Goal: Transaction & Acquisition: Download file/media

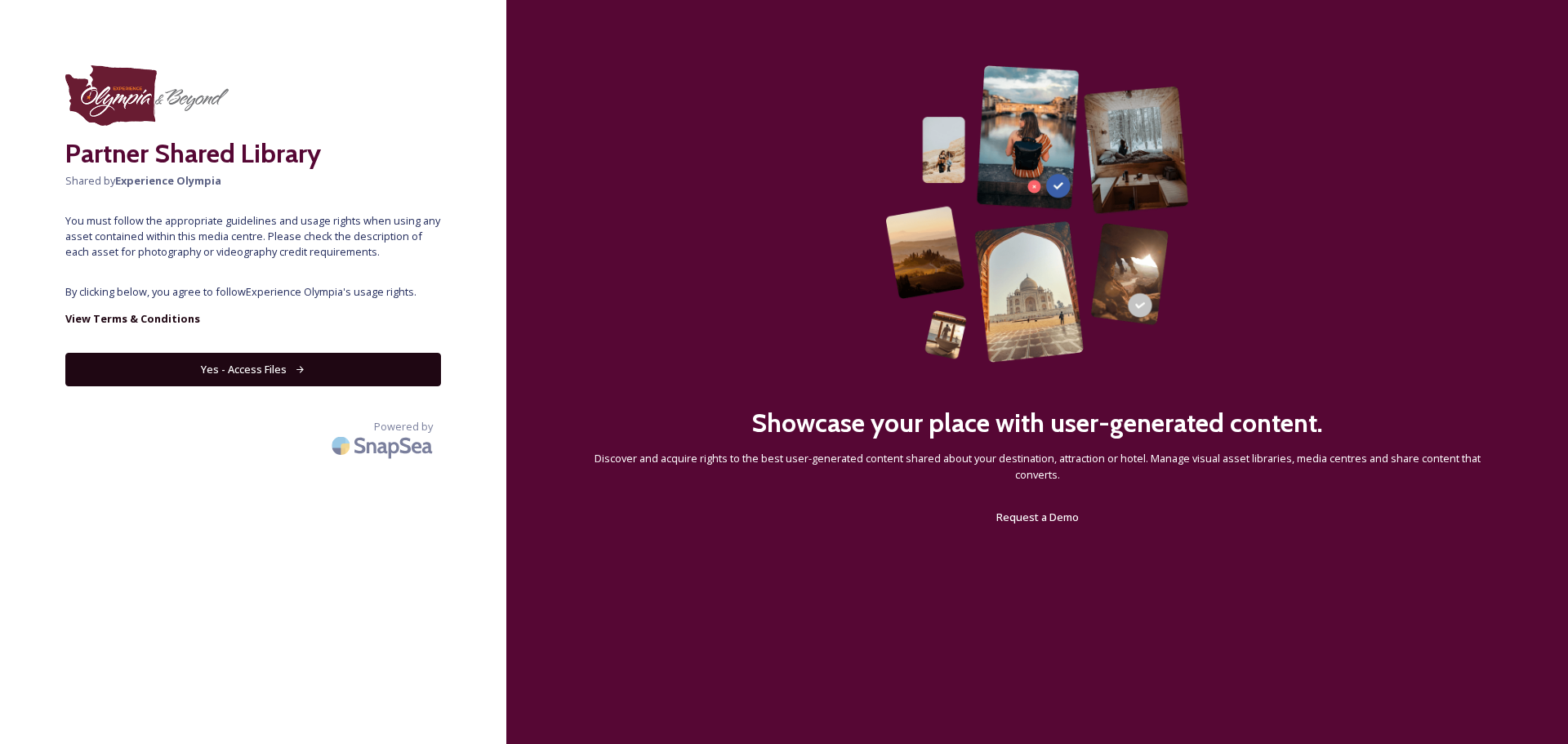
click at [232, 372] on button "Yes - Access Files" at bounding box center [253, 370] width 376 height 33
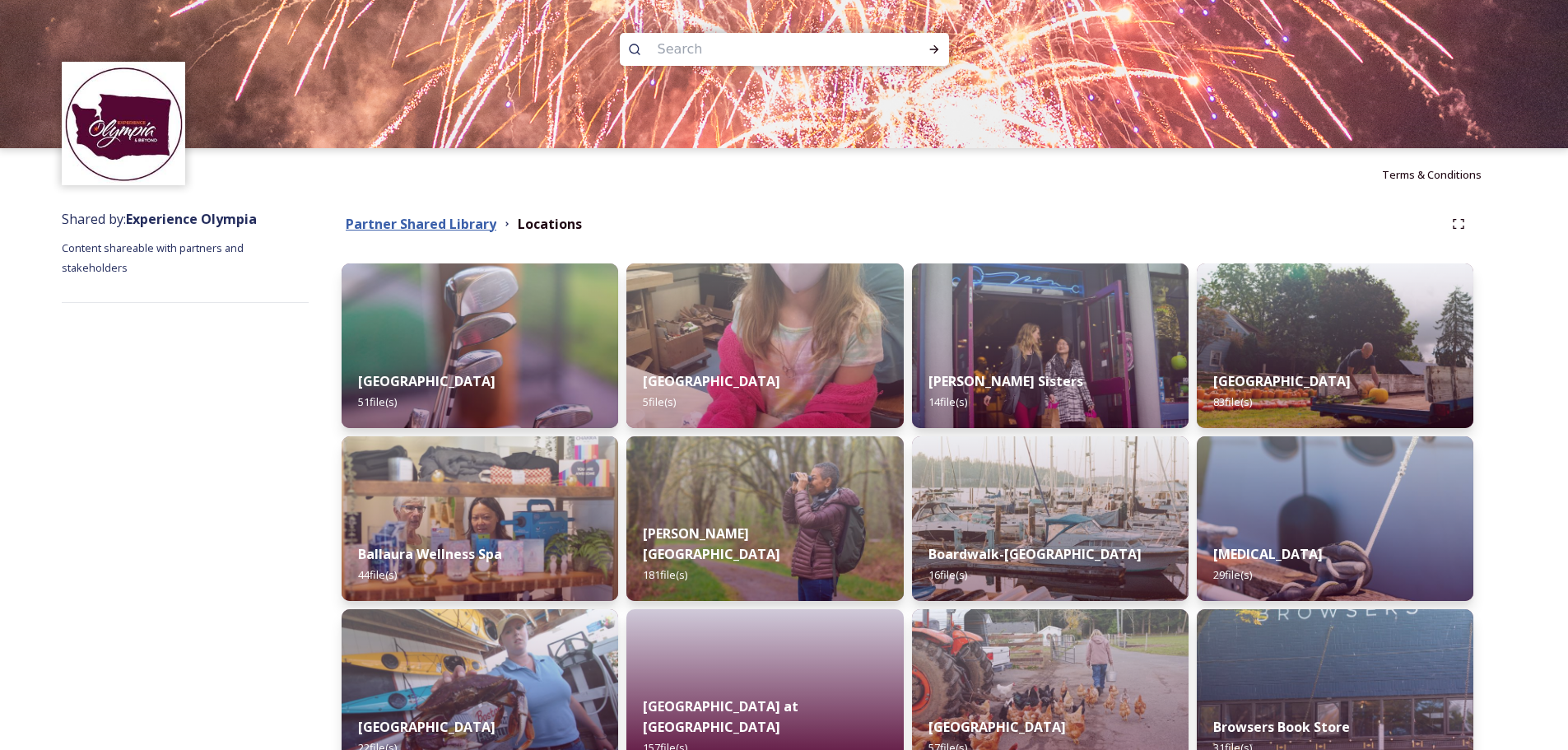
click at [407, 224] on strong "Partner Shared Library" at bounding box center [421, 224] width 151 height 18
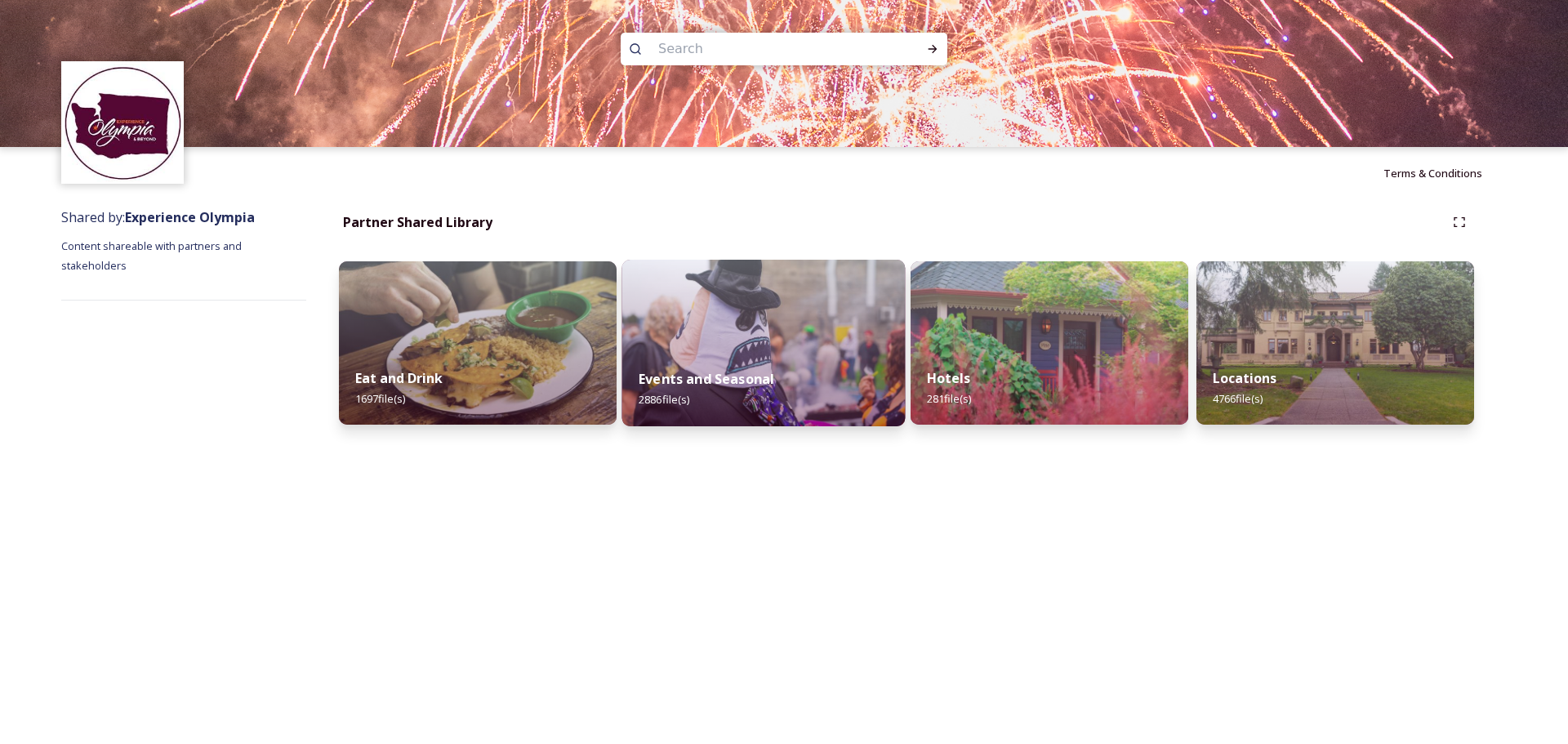
click at [724, 264] on img at bounding box center [764, 343] width 283 height 166
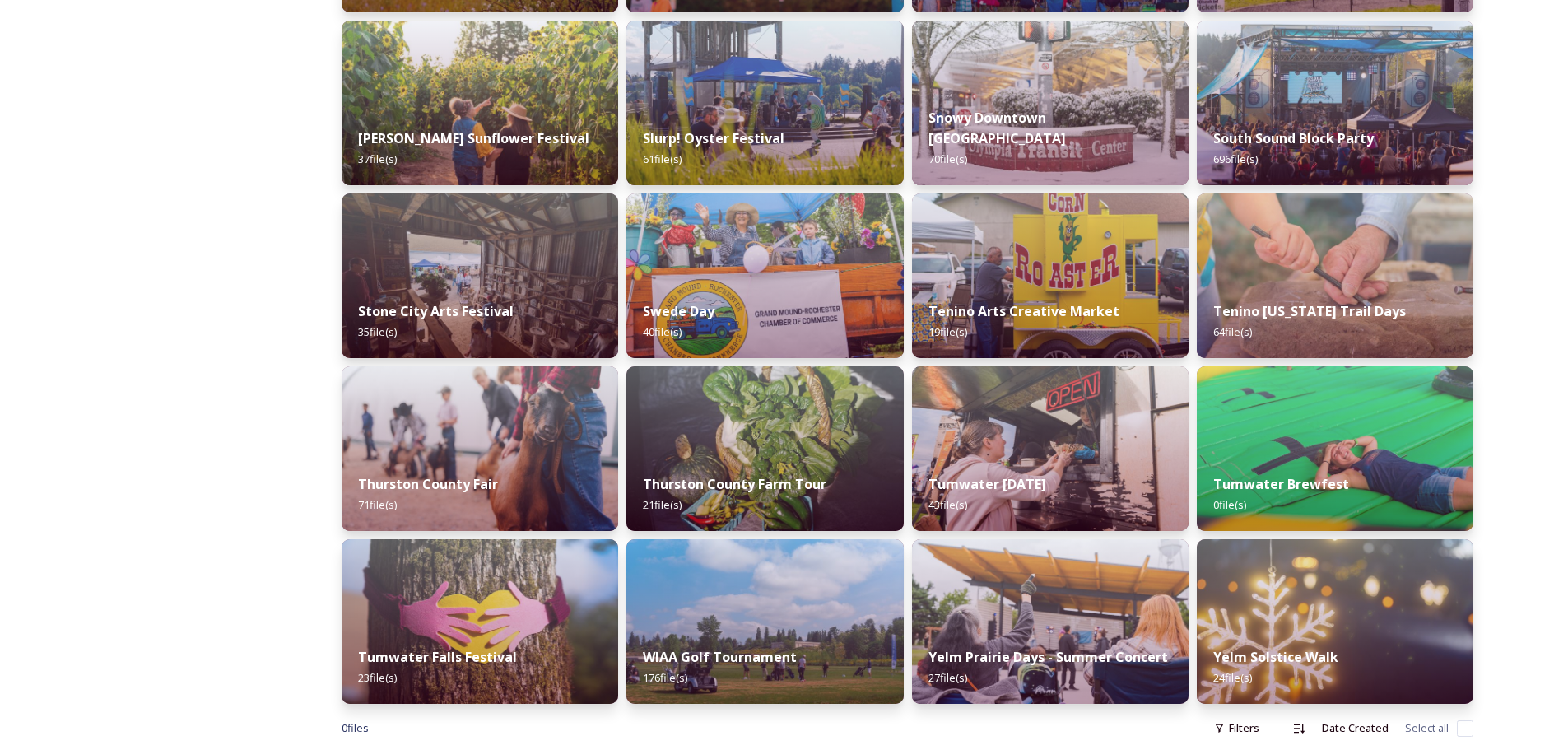
scroll to position [1311, 0]
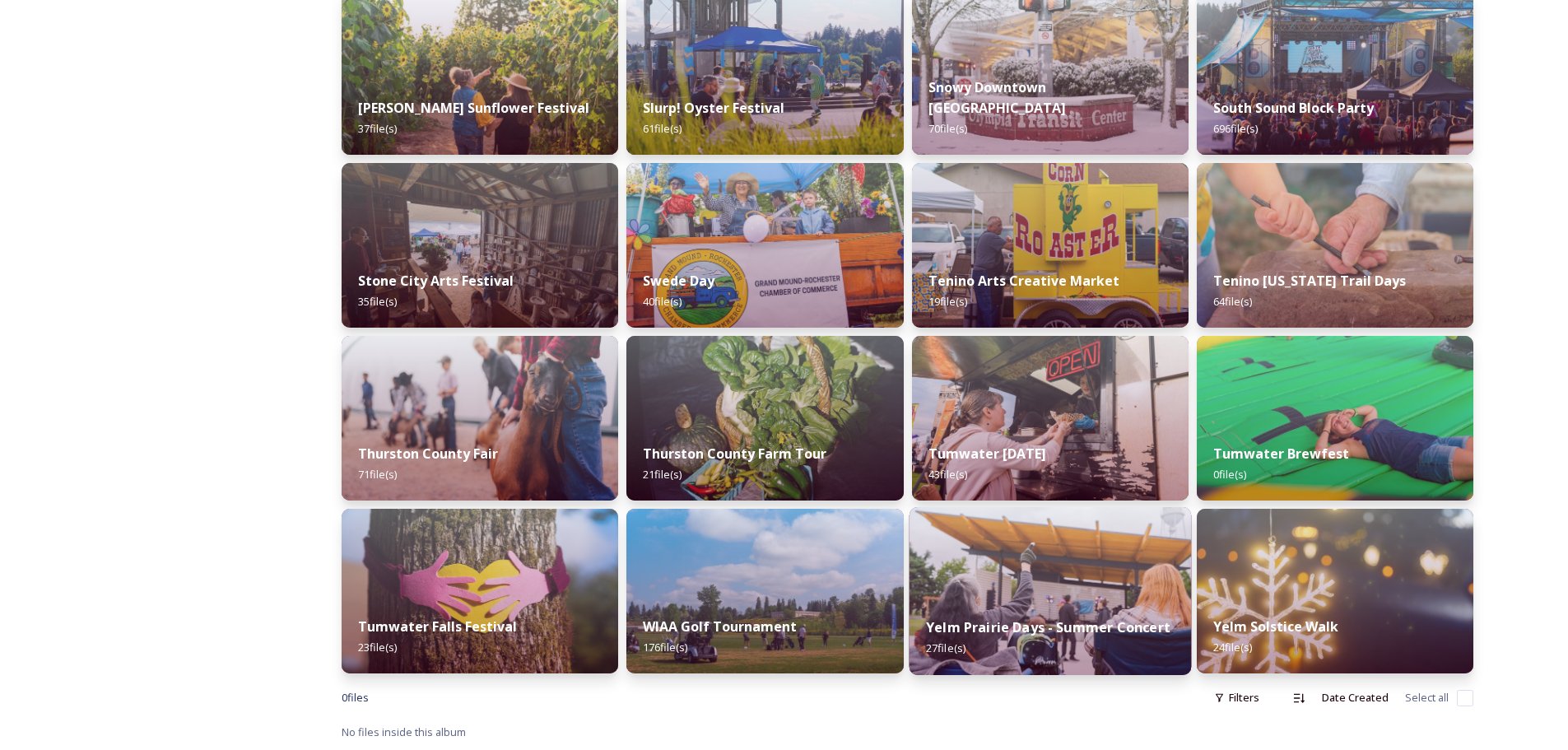
click at [1017, 604] on div "Yelm Prairie Days - Summer Concert 27 file(s)" at bounding box center [1050, 637] width 282 height 75
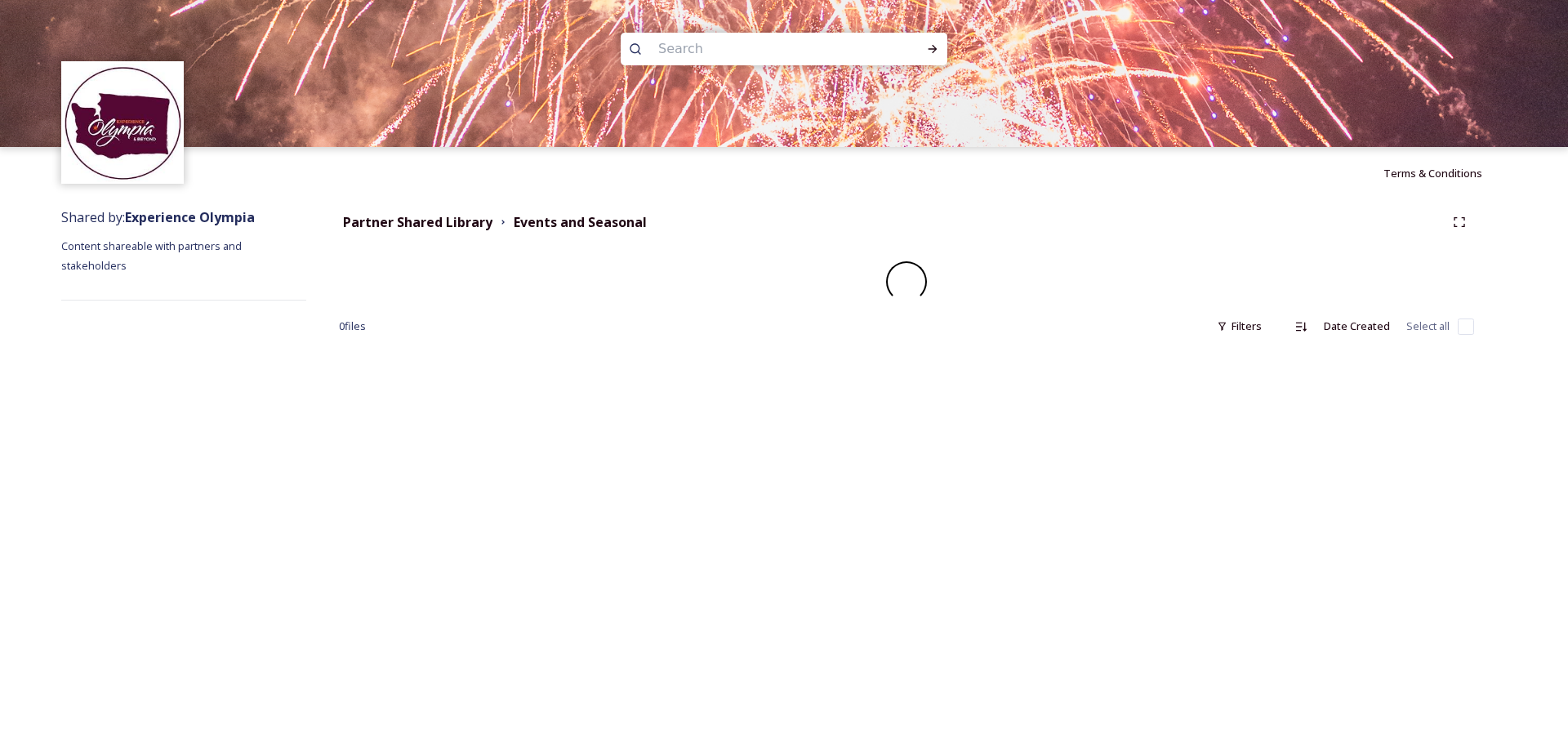
click at [1009, 599] on div "Terms & Conditions Shared by: Experience Olympia Content shareable with partner…" at bounding box center [784, 372] width 1568 height 744
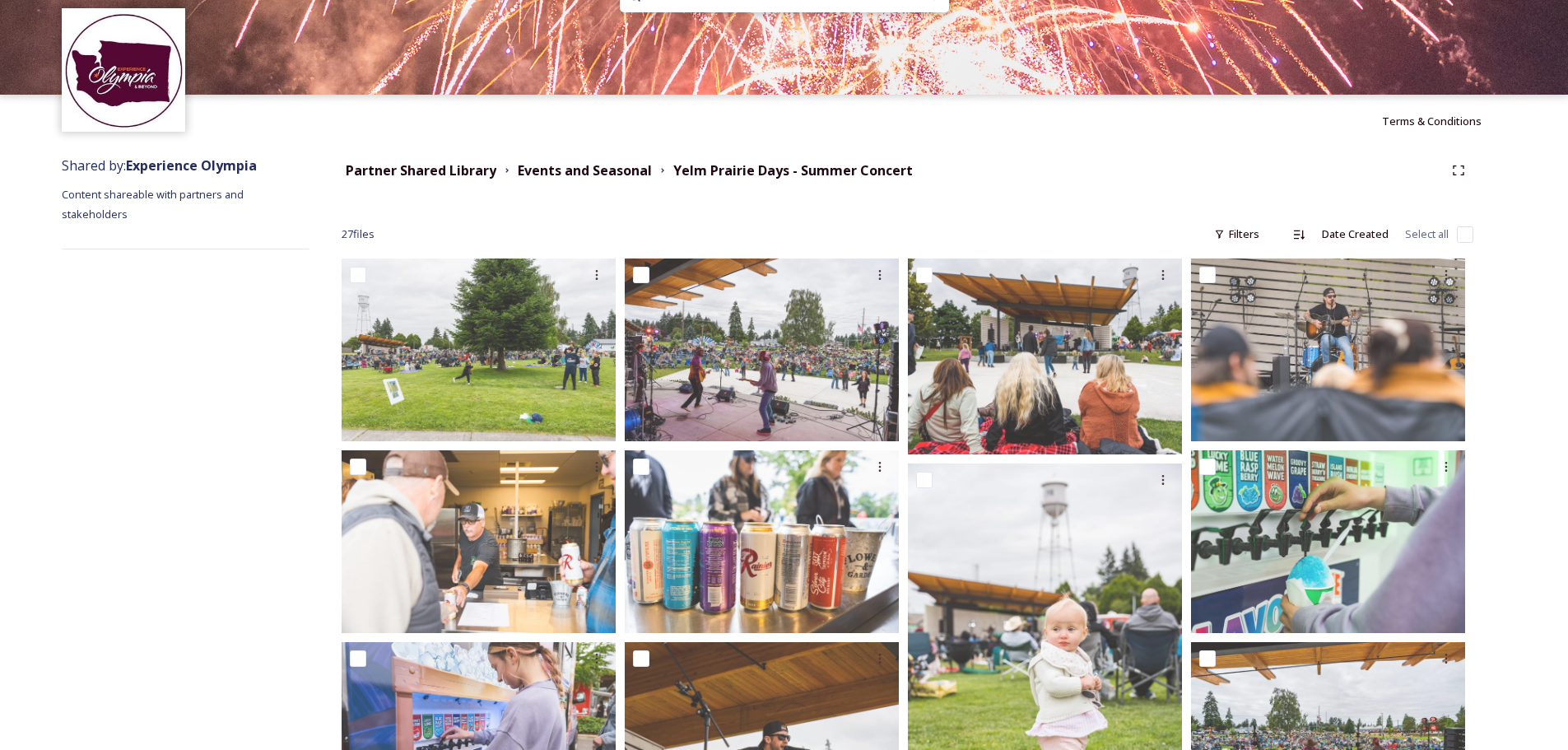
scroll to position [82, 0]
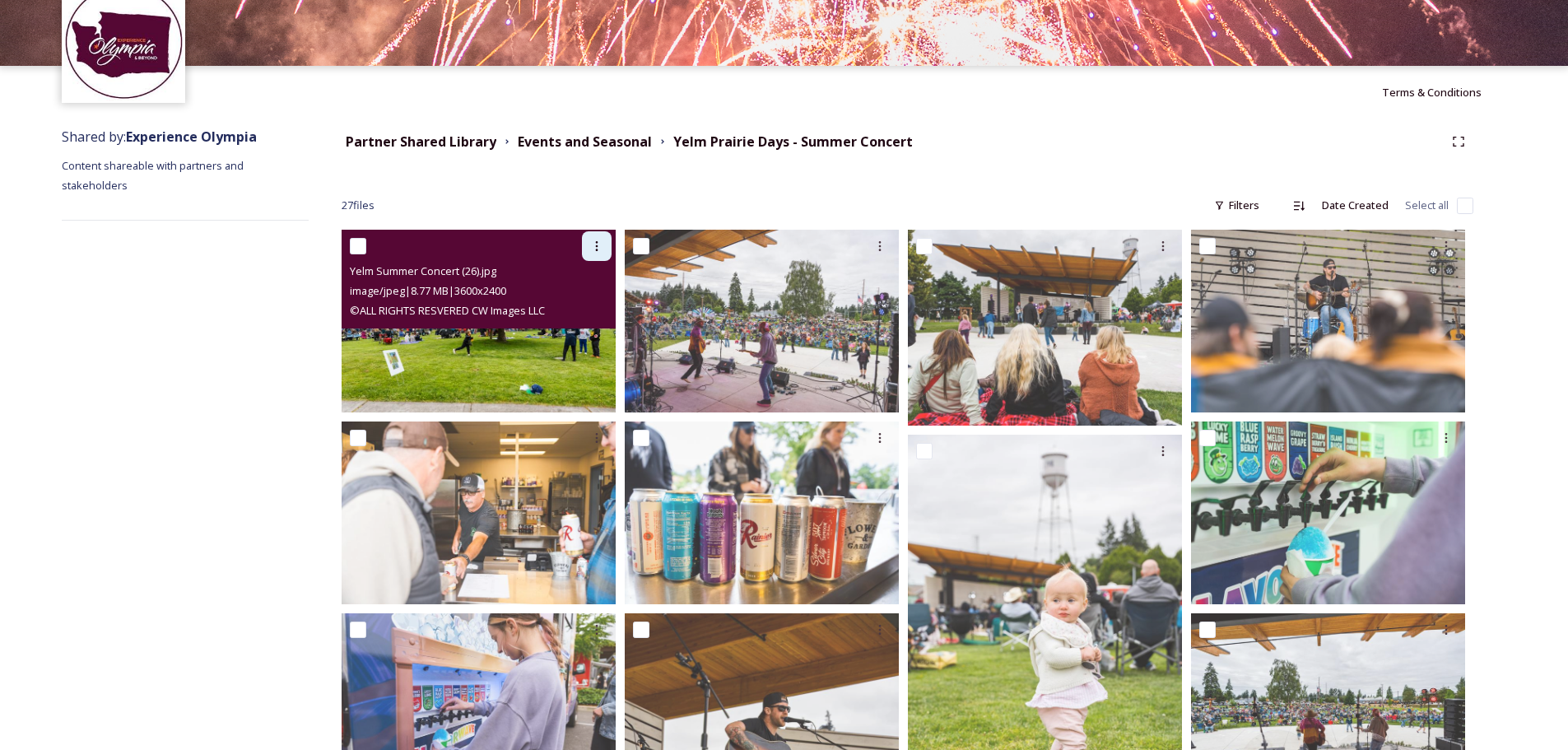
click at [596, 246] on icon at bounding box center [597, 246] width 13 height 13
click at [574, 314] on span "Download" at bounding box center [577, 314] width 50 height 16
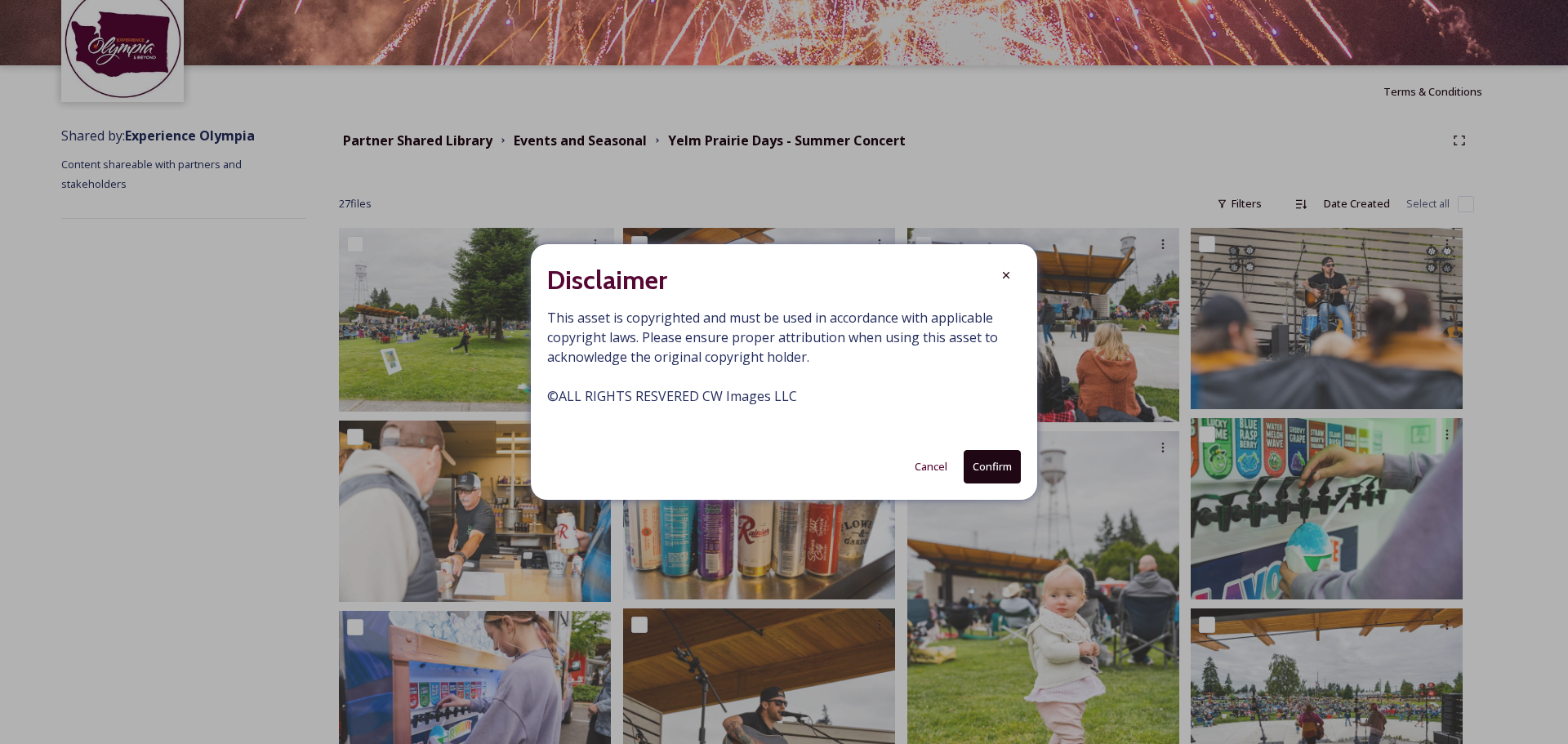
click at [988, 462] on button "Confirm" at bounding box center [992, 466] width 57 height 33
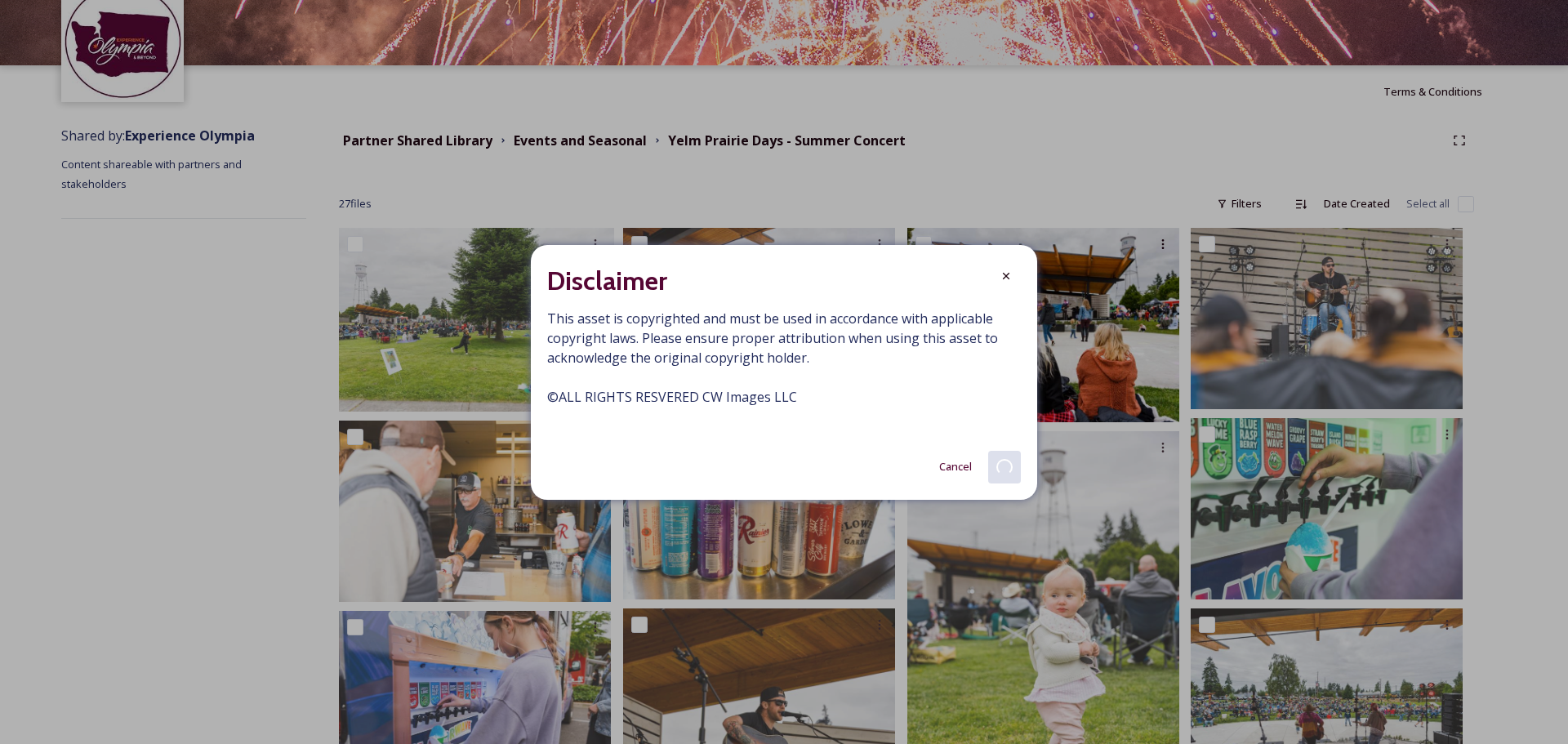
click at [1008, 273] on icon at bounding box center [1006, 275] width 7 height 7
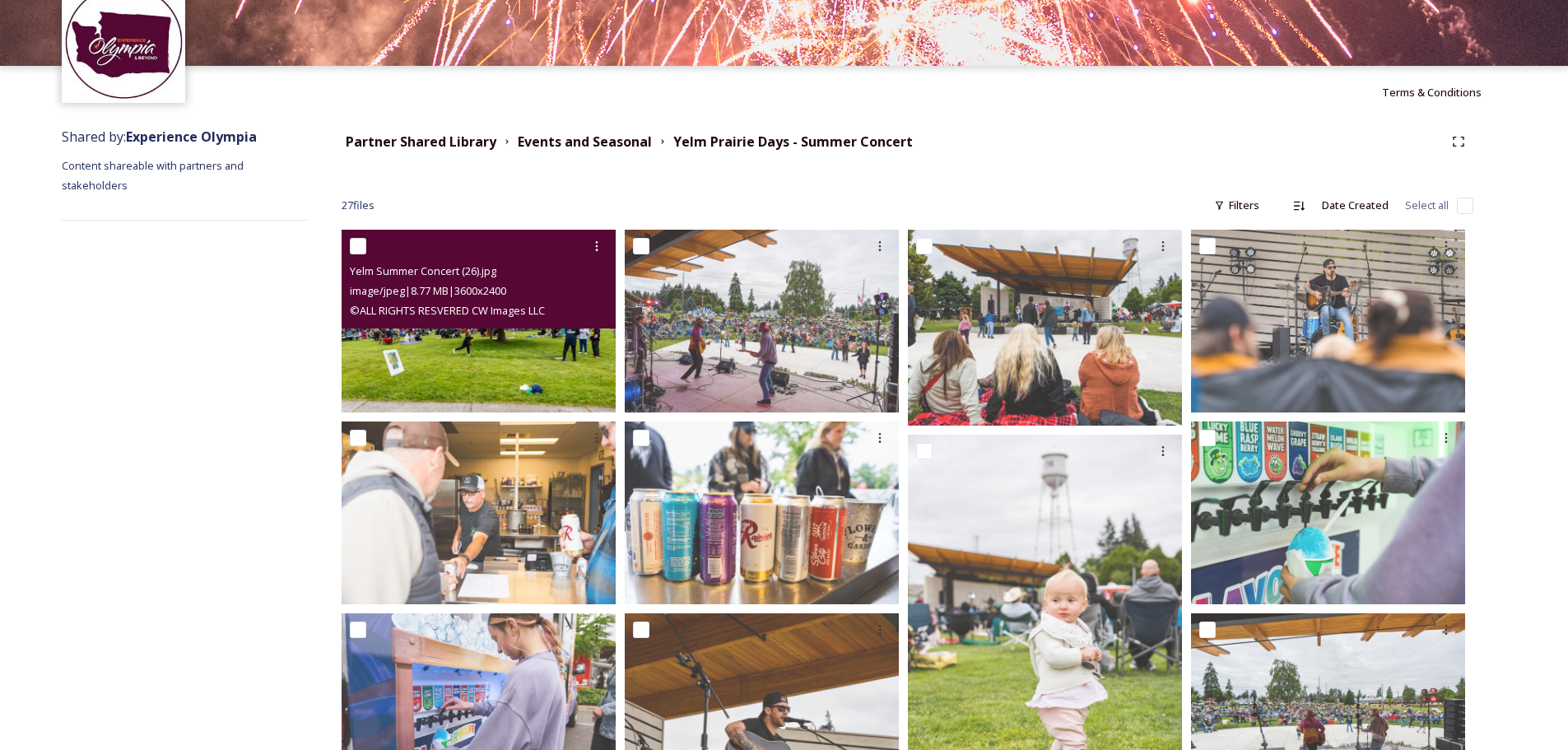
click at [518, 359] on img at bounding box center [478, 321] width 274 height 183
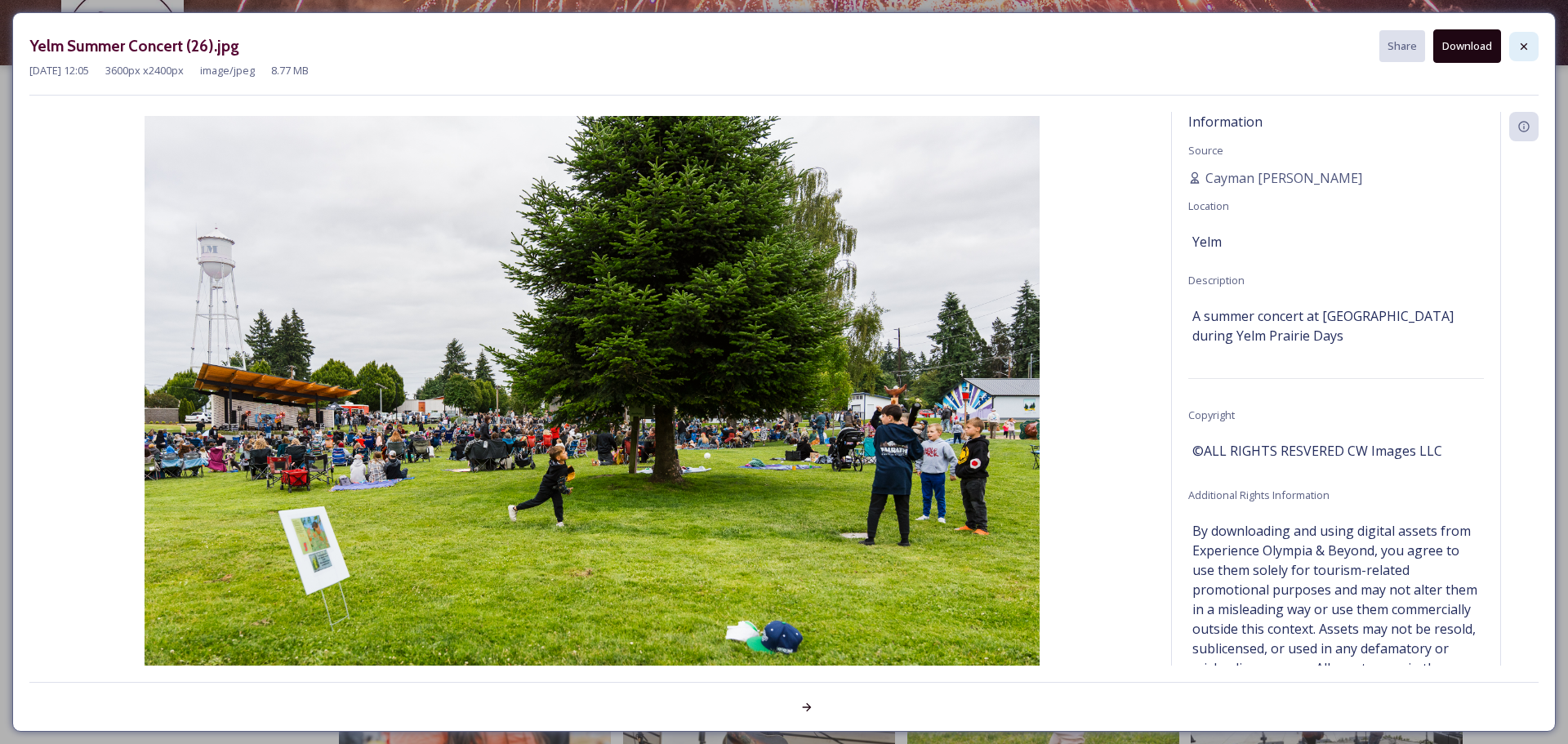
click at [1531, 52] on div at bounding box center [1523, 46] width 29 height 29
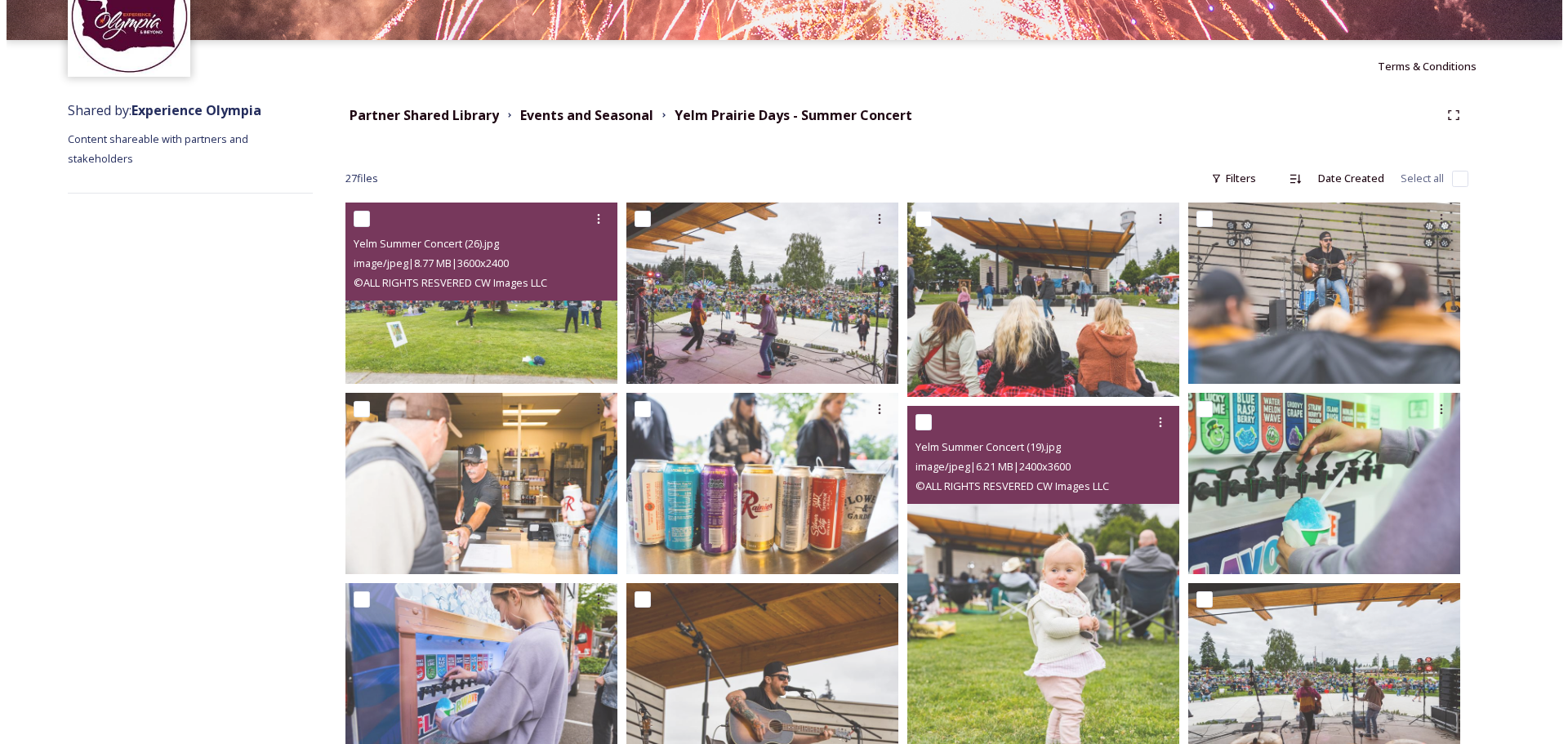
scroll to position [97, 0]
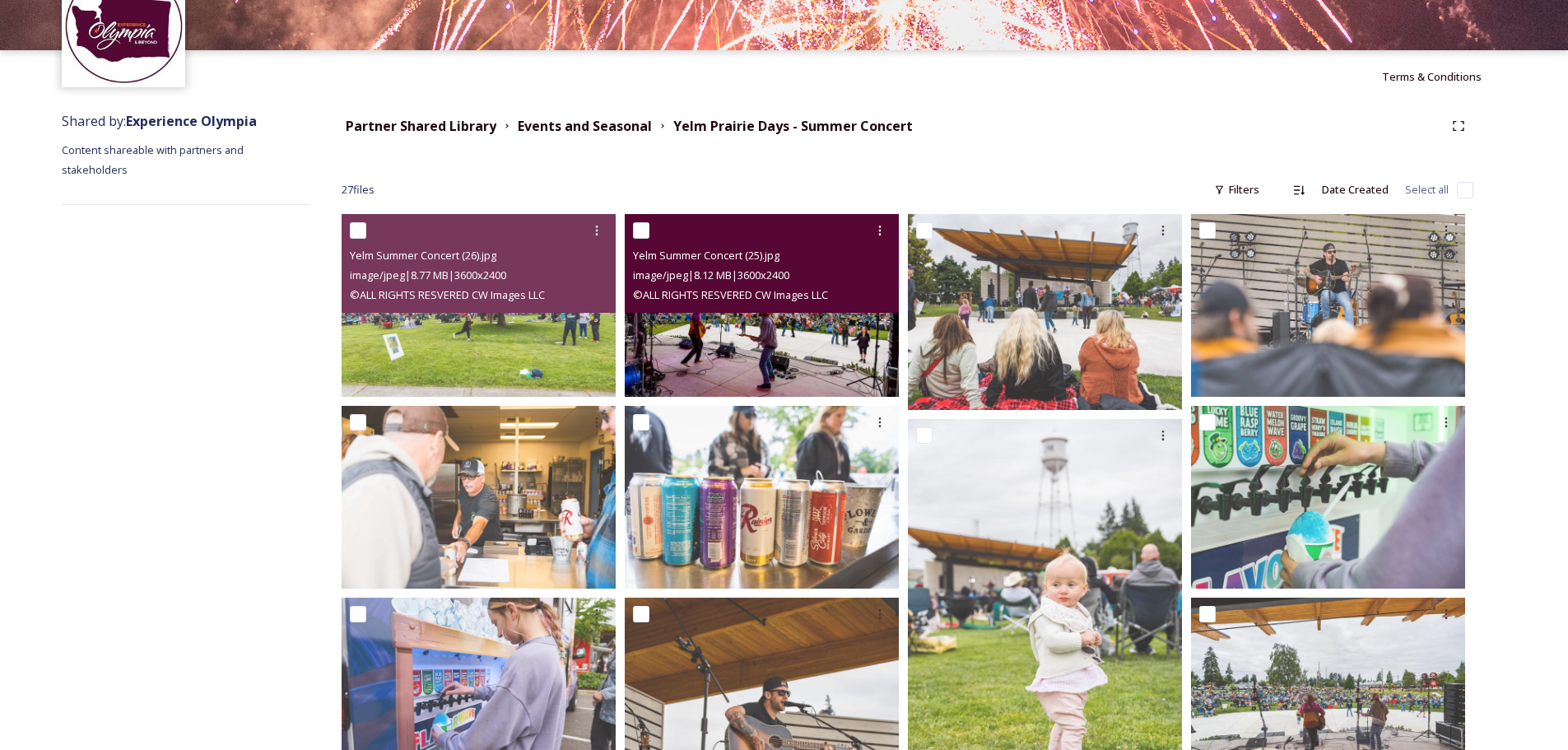
click at [710, 359] on img at bounding box center [761, 306] width 274 height 183
